Goal: Use online tool/utility: Utilize a website feature to perform a specific function

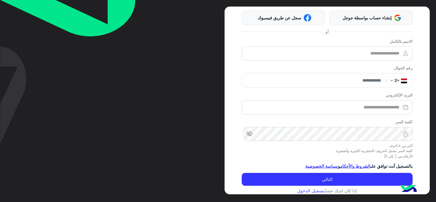
scroll to position [40, 0]
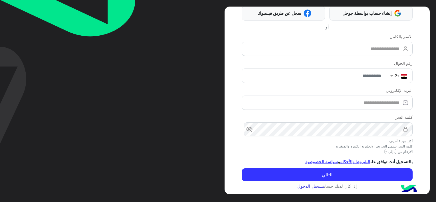
click at [307, 186] on link "تسجيل الدخول" at bounding box center [310, 186] width 27 height 5
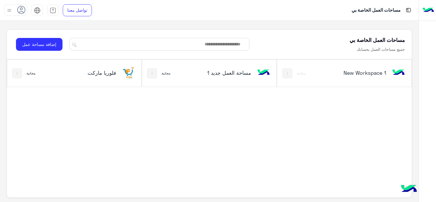
click at [116, 68] on div "فلوريا ماركت" at bounding box center [99, 73] width 74 height 17
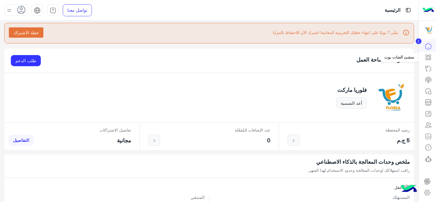
click at [427, 56] on icon at bounding box center [428, 57] width 7 height 7
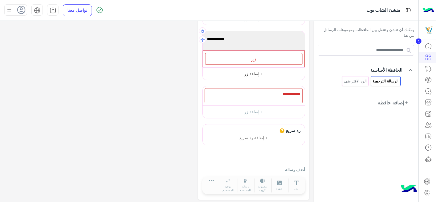
scroll to position [93, 0]
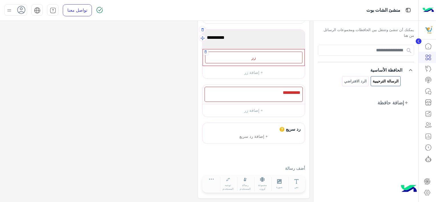
click at [249, 59] on div "زر" at bounding box center [253, 58] width 97 height 12
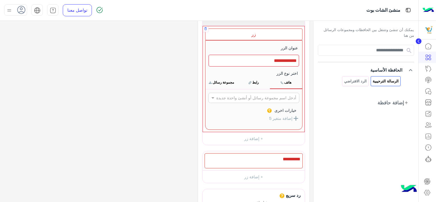
scroll to position [0, 0]
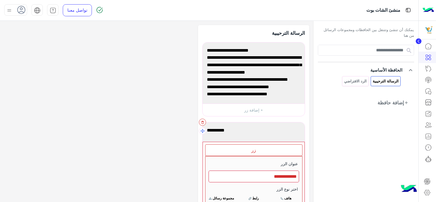
click at [203, 121] on icon "button" at bounding box center [203, 122] width 4 height 4
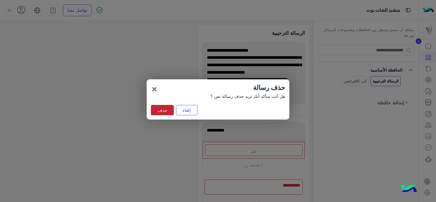
click at [169, 112] on button "حذف" at bounding box center [162, 110] width 23 height 10
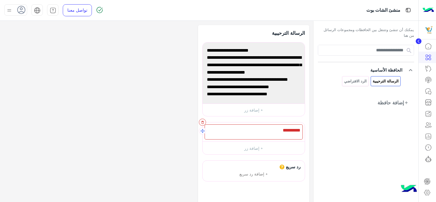
click at [202, 122] on icon "button" at bounding box center [203, 122] width 4 height 4
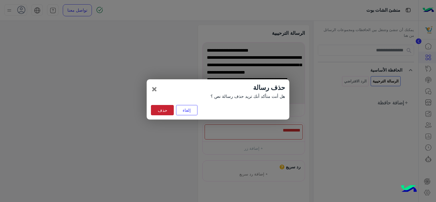
click at [168, 111] on button "حذف" at bounding box center [162, 110] width 23 height 10
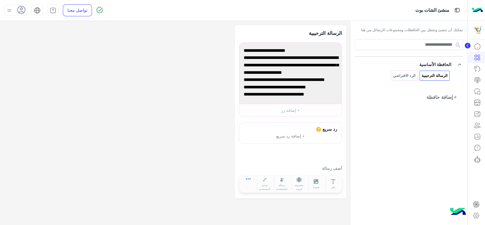
click at [249, 179] on icon at bounding box center [248, 178] width 5 height 1
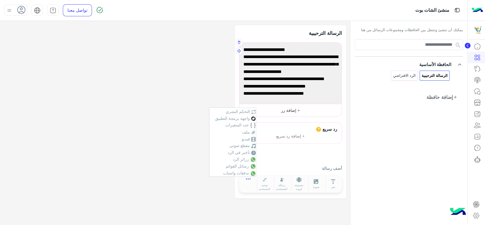
scroll to position [23, 0]
click at [198, 94] on div "**********" at bounding box center [175, 111] width 342 height 173
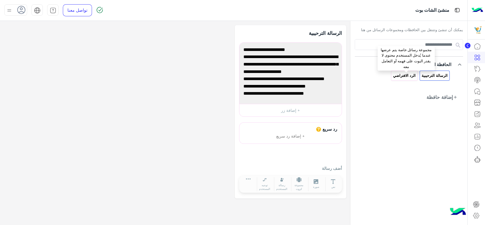
click at [402, 75] on p "الرد الافتراضي" at bounding box center [403, 75] width 23 height 7
